Goal: Transaction & Acquisition: Purchase product/service

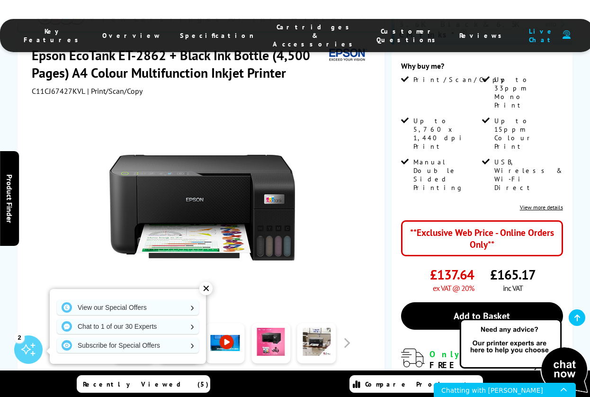
scroll to position [237, 0]
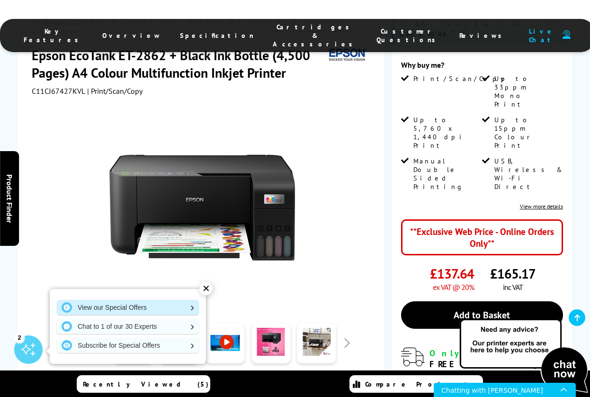
click at [179, 305] on link "View our Special Offers" at bounding box center [128, 307] width 142 height 15
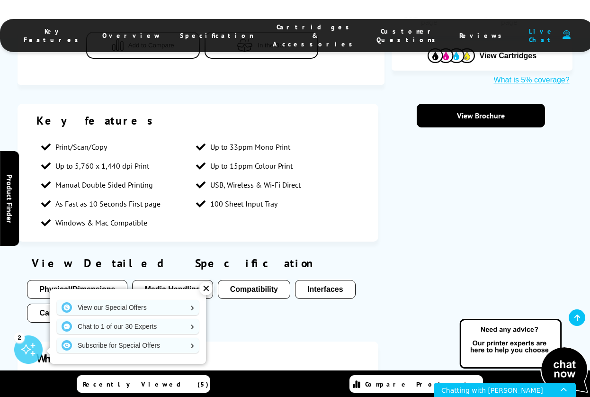
scroll to position [711, 0]
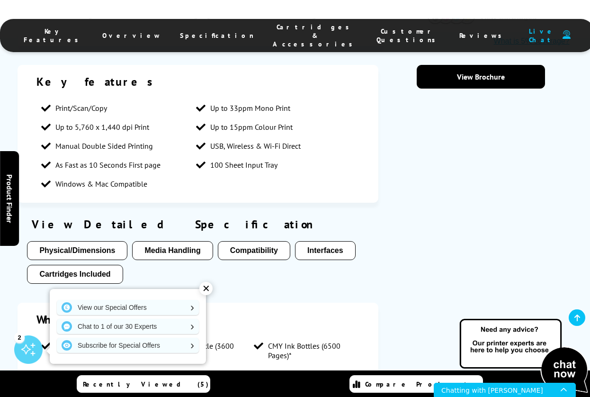
click at [208, 289] on div "✕" at bounding box center [205, 288] width 13 height 13
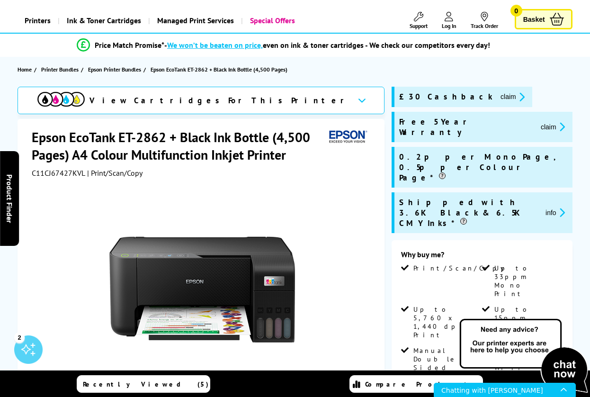
scroll to position [0, 0]
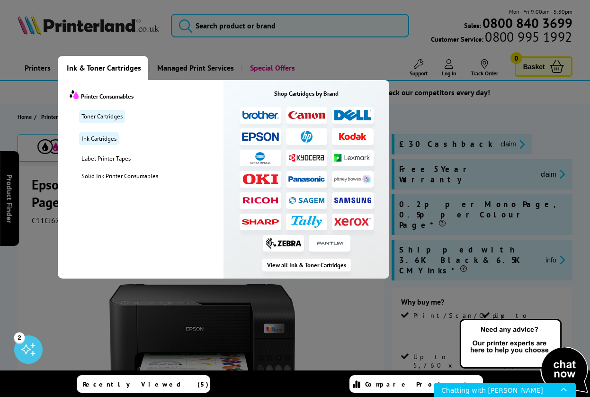
click at [254, 133] on img at bounding box center [260, 136] width 37 height 9
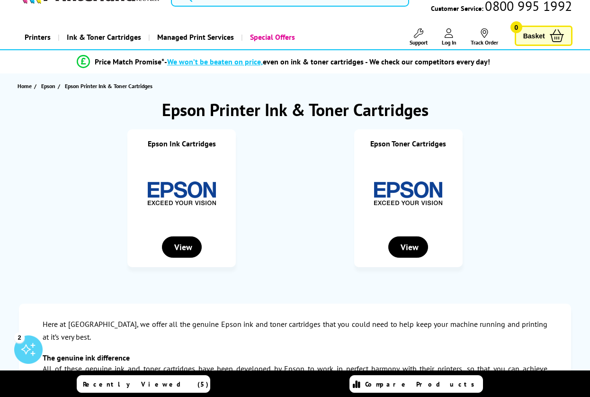
scroll to position [47, 0]
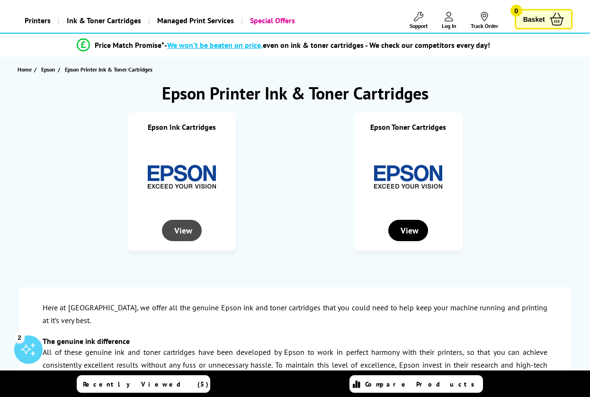
click at [174, 231] on div "View" at bounding box center [182, 230] width 40 height 21
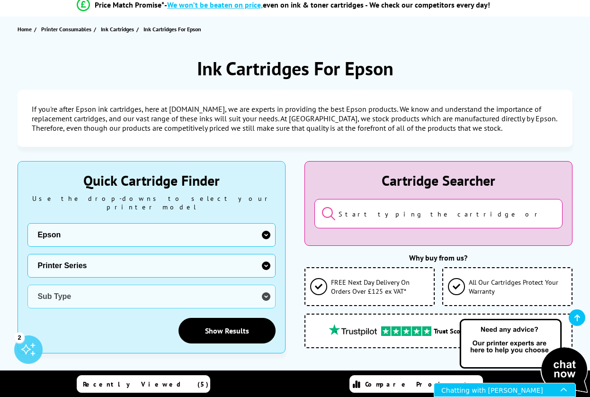
scroll to position [95, 0]
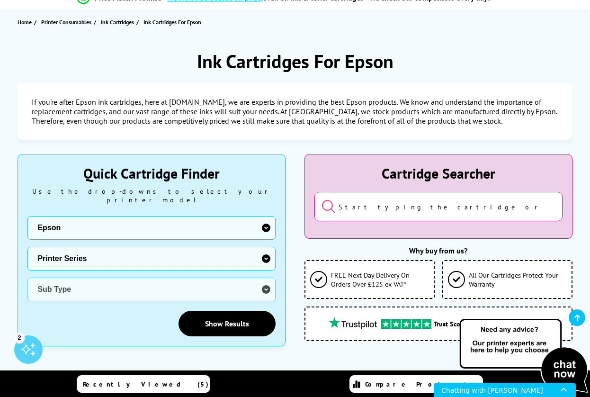
click at [265, 252] on select "Printer Series B Series DFX Series DLQ Series EcoTank Series Ink Bottles Expres…" at bounding box center [151, 259] width 248 height 24
select select "32946"
click at [27, 247] on select "Printer Series B Series DFX Series DLQ Series EcoTank Series Ink Bottles Expres…" at bounding box center [151, 259] width 248 height 24
click at [267, 280] on select "Sub Type Epson EcoTank ET-14000 Colour Printer Ink Bottles Epson EcoTank ET-141…" at bounding box center [151, 290] width 248 height 24
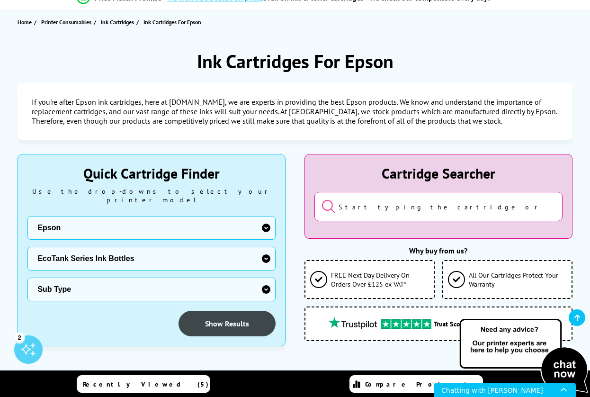
click at [236, 321] on link "Show Results" at bounding box center [227, 324] width 97 height 26
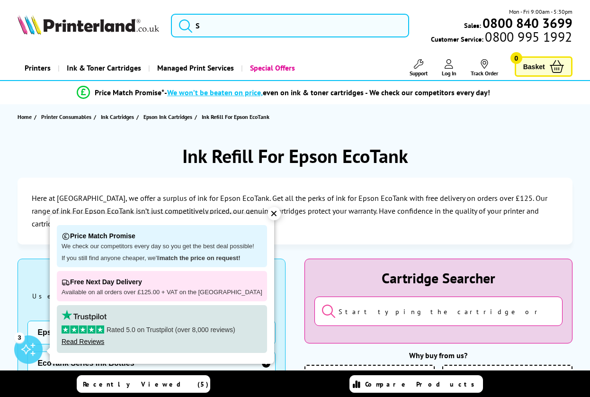
click at [299, 229] on p "Here at Printerland, we offer a surplus of ink for Epson EcoTank. Get all the p…" at bounding box center [295, 211] width 526 height 39
click at [268, 215] on div "✕" at bounding box center [274, 213] width 13 height 13
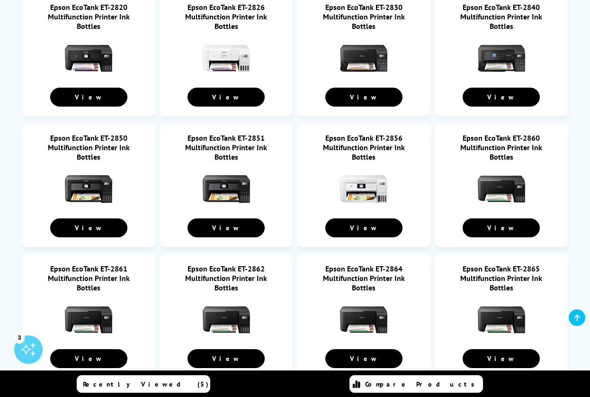
scroll to position [1611, 0]
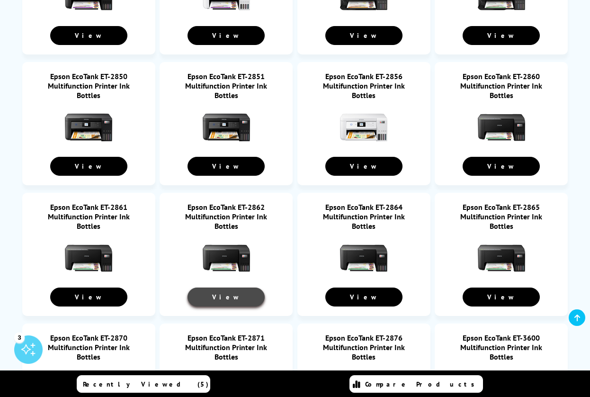
click at [211, 288] on link "View" at bounding box center [226, 297] width 77 height 19
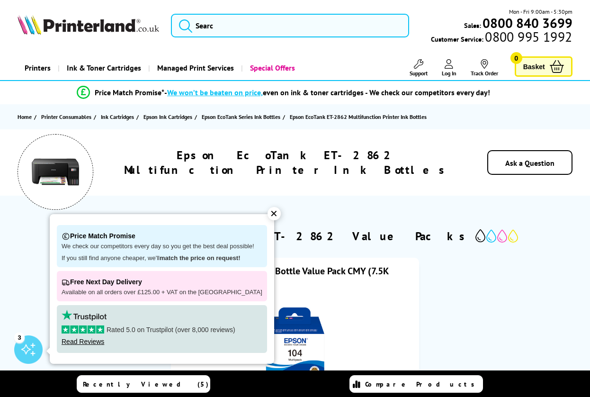
click at [268, 217] on div "✕" at bounding box center [274, 213] width 13 height 13
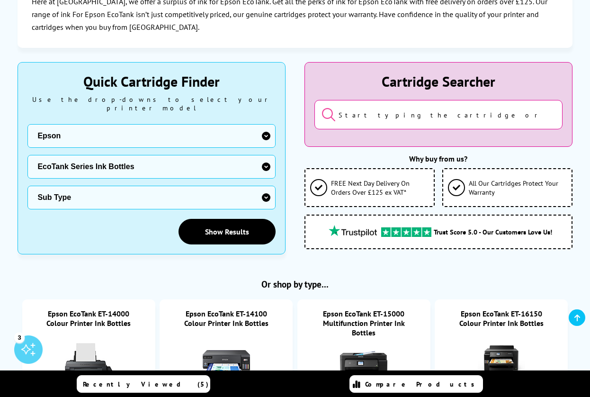
scroll to position [237, 0]
